Goal: Task Accomplishment & Management: Manage account settings

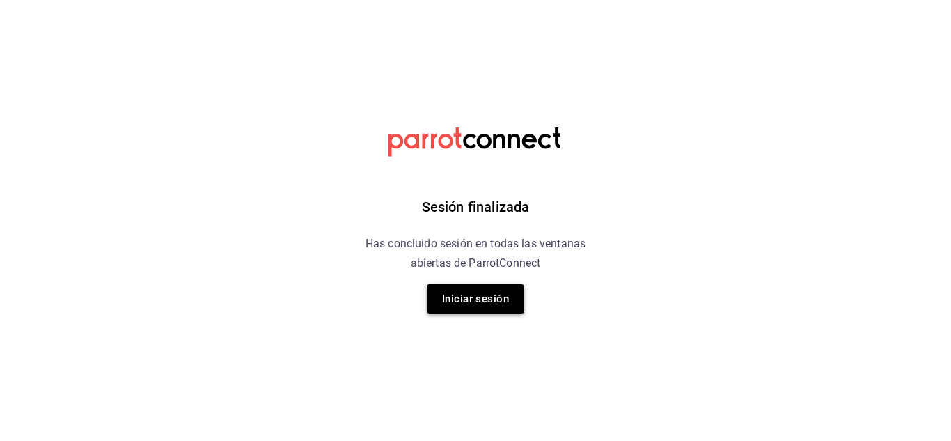
click at [475, 294] on button "Iniciar sesión" at bounding box center [475, 298] width 97 height 29
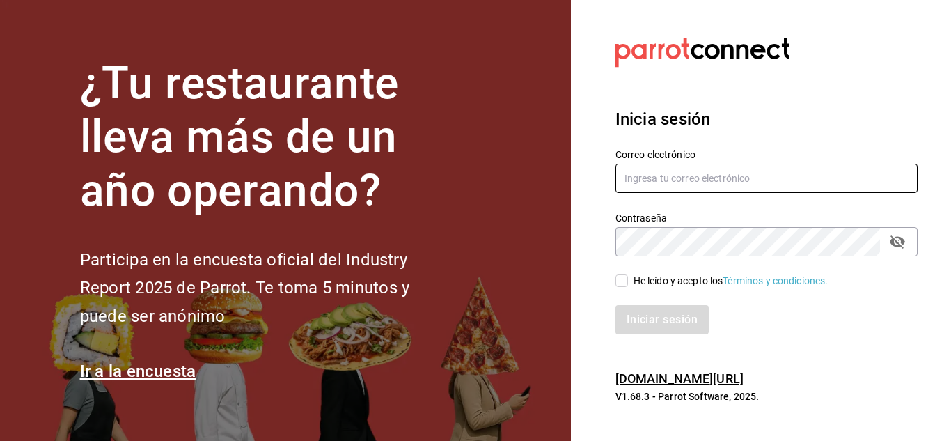
click at [702, 183] on input "text" at bounding box center [766, 178] width 302 height 29
click at [730, 178] on input "solodeliayemiliano566♠4gmail.com" at bounding box center [766, 178] width 302 height 29
type input "solodeliayemiliano566@gmail.com"
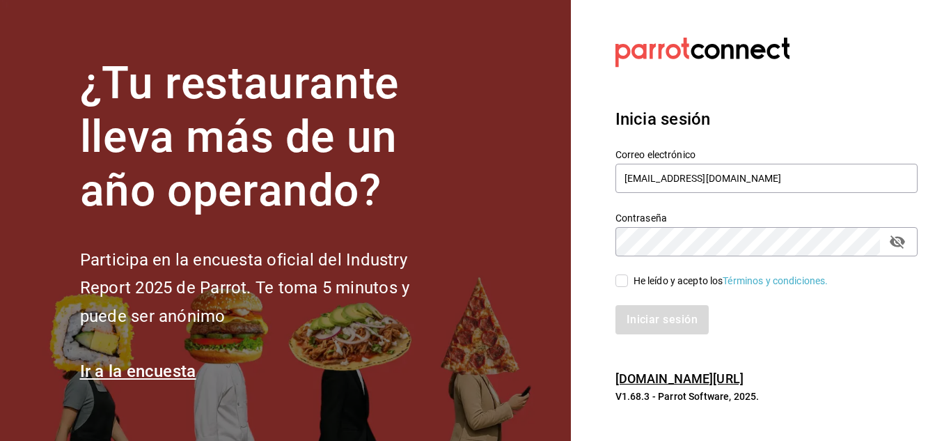
click at [762, 283] on link "Términos y condiciones." at bounding box center [774, 280] width 105 height 11
click at [709, 319] on div "Iniciar sesión" at bounding box center [766, 319] width 302 height 29
click at [674, 323] on div "Iniciar sesión" at bounding box center [766, 319] width 302 height 29
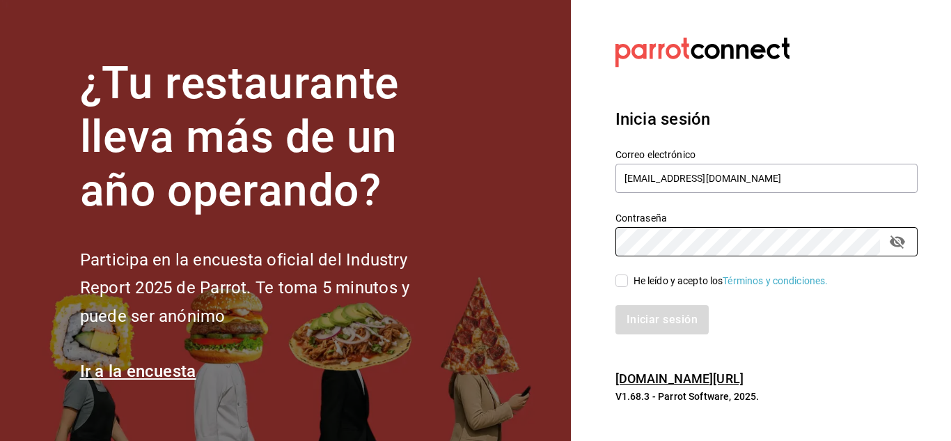
click at [641, 324] on div "Iniciar sesión" at bounding box center [766, 319] width 302 height 29
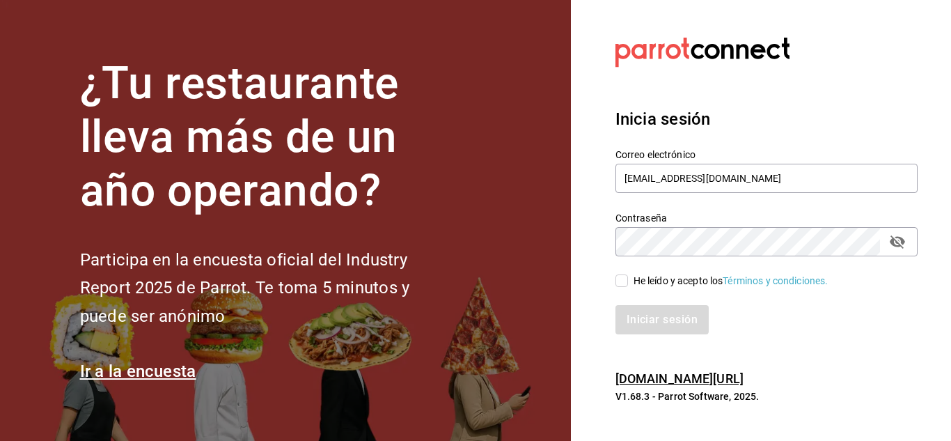
click at [628, 280] on span "He leído y acepto los Términos y condiciones." at bounding box center [728, 281] width 200 height 15
click at [628, 280] on input "He leído y acepto los Términos y condiciones." at bounding box center [621, 280] width 13 height 13
checkbox input "true"
click at [651, 315] on button "Iniciar sesión" at bounding box center [662, 319] width 95 height 29
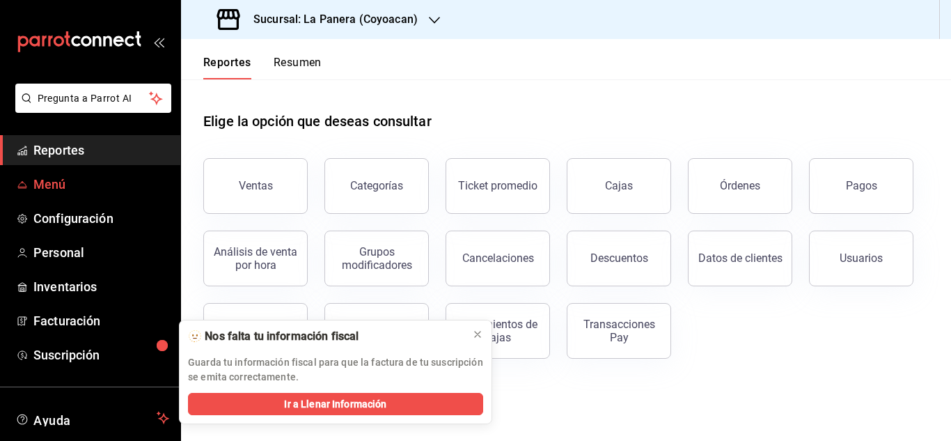
click at [57, 180] on span "Menú" at bounding box center [101, 184] width 136 height 19
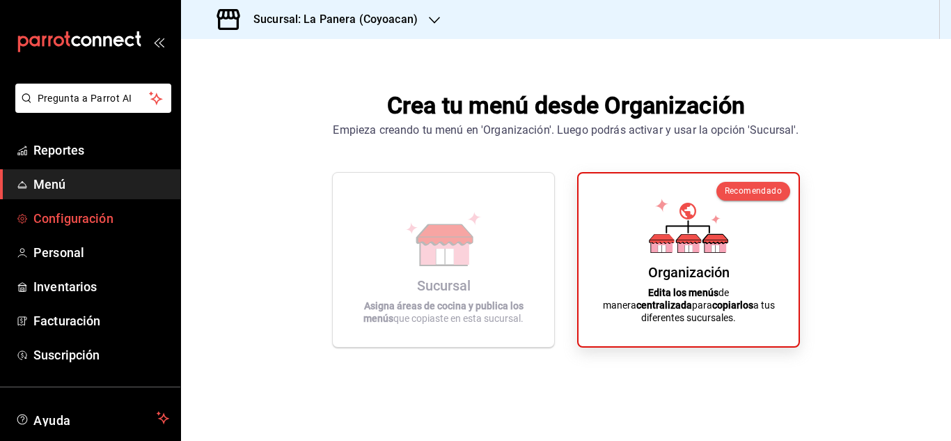
click at [76, 219] on span "Configuración" at bounding box center [101, 218] width 136 height 19
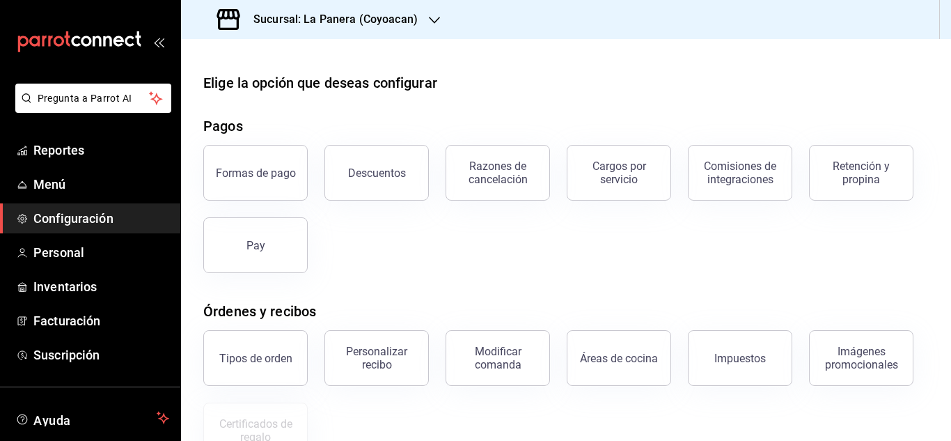
scroll to position [265, 0]
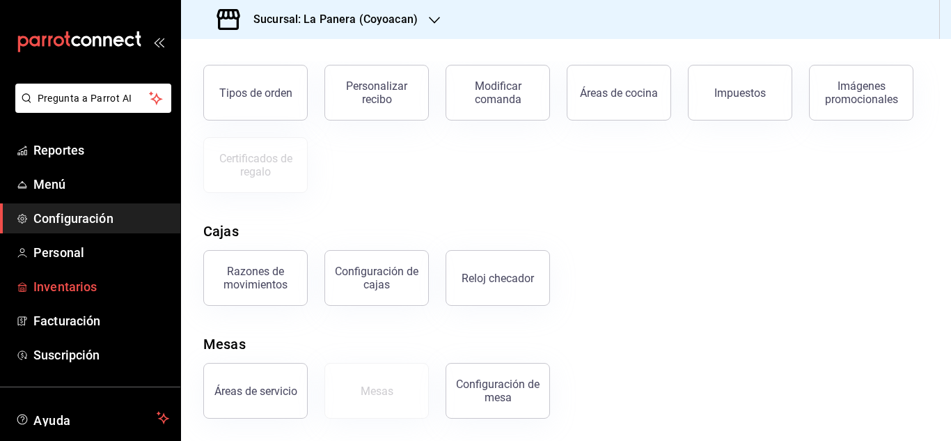
click at [69, 289] on span "Inventarios" at bounding box center [101, 286] width 136 height 19
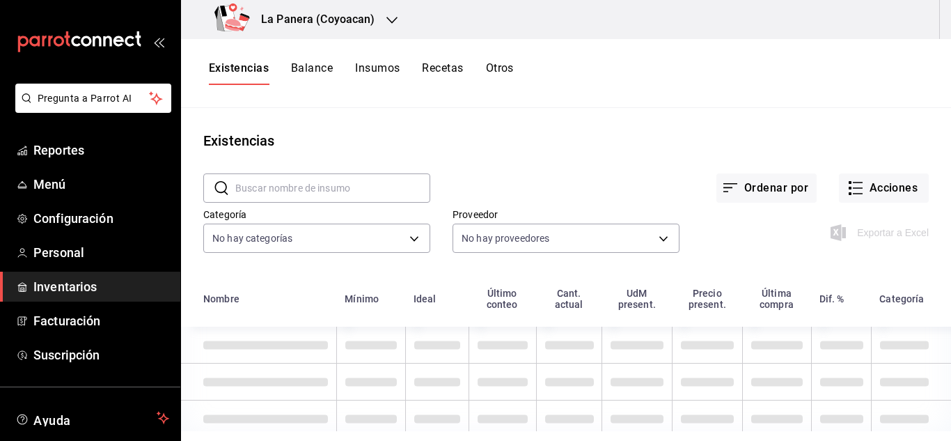
scroll to position [13, 0]
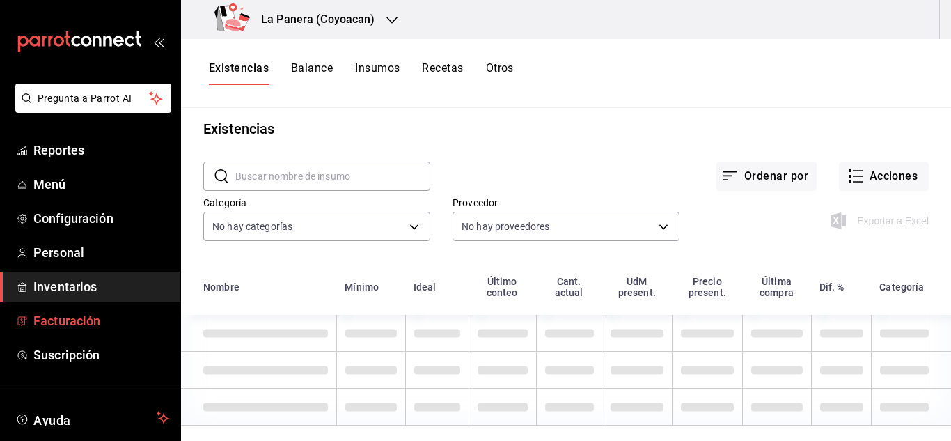
click at [98, 319] on span "Facturación" at bounding box center [101, 320] width 136 height 19
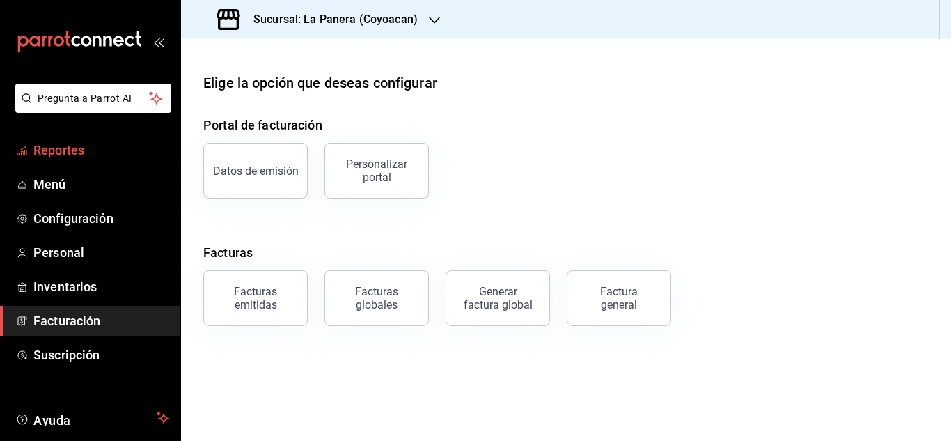
click at [84, 147] on span "Reportes" at bounding box center [101, 150] width 136 height 19
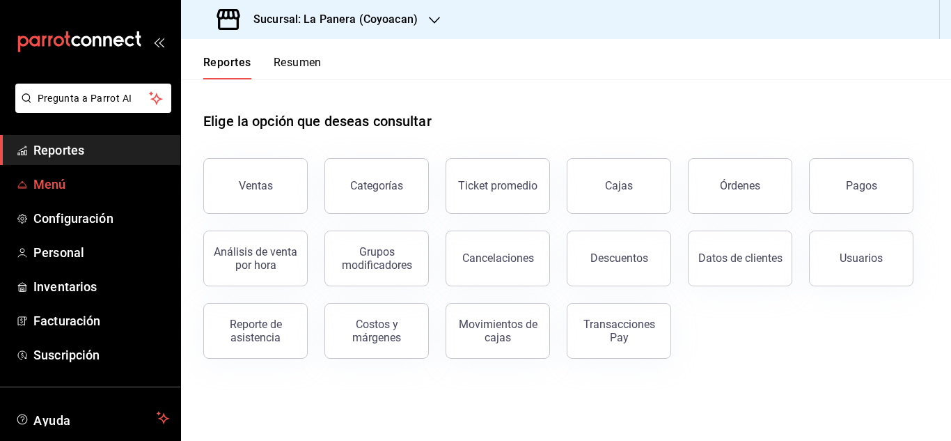
click at [70, 189] on span "Menú" at bounding box center [101, 184] width 136 height 19
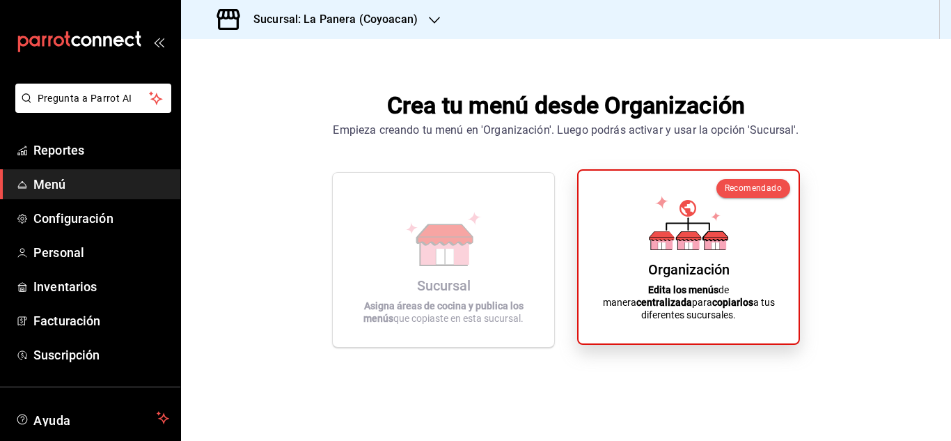
click at [678, 269] on div "Organización Edita los menús de manera centralizada para copiarlos a tus difere…" at bounding box center [688, 257] width 187 height 150
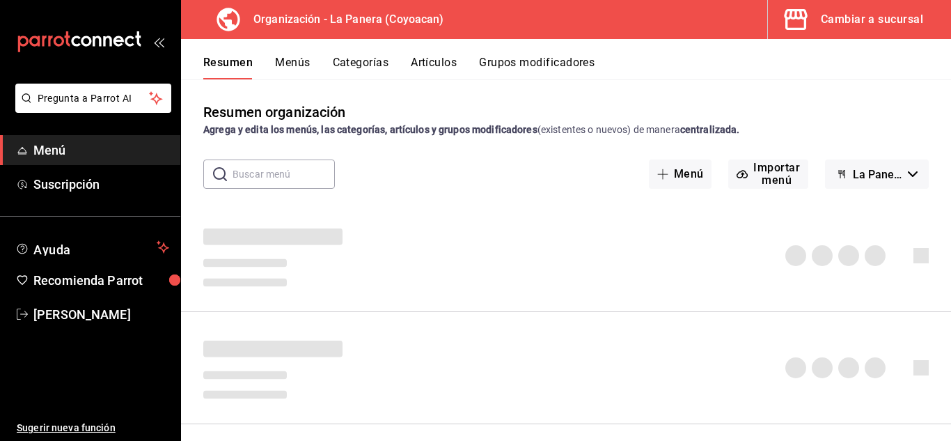
scroll to position [106, 0]
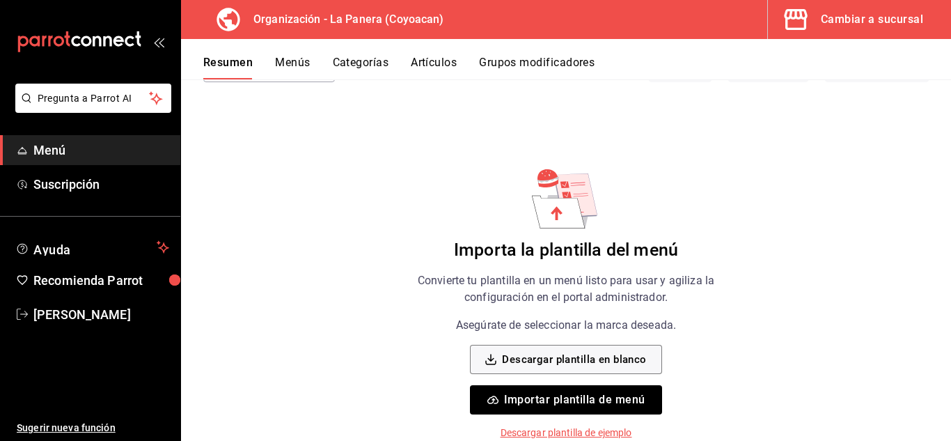
click at [551, 433] on p "Descargar plantilla de ejemplo" at bounding box center [566, 432] width 132 height 15
click at [546, 352] on button "Descargar plantilla en blanco" at bounding box center [565, 359] width 191 height 29
click at [729, 237] on div "Importa la plantilla del menú Convierte tu plantilla en un menú listo para usar…" at bounding box center [565, 303] width 351 height 274
click at [818, 256] on div "Resumen organización Agrega y edita los menús, las categorías, artículos y grup…" at bounding box center [566, 164] width 770 height 338
click at [912, 127] on div "Resumen organización Agrega y edita los menús, las categorías, artículos y grup…" at bounding box center [566, 164] width 770 height 338
